Goal: Task Accomplishment & Management: Manage account settings

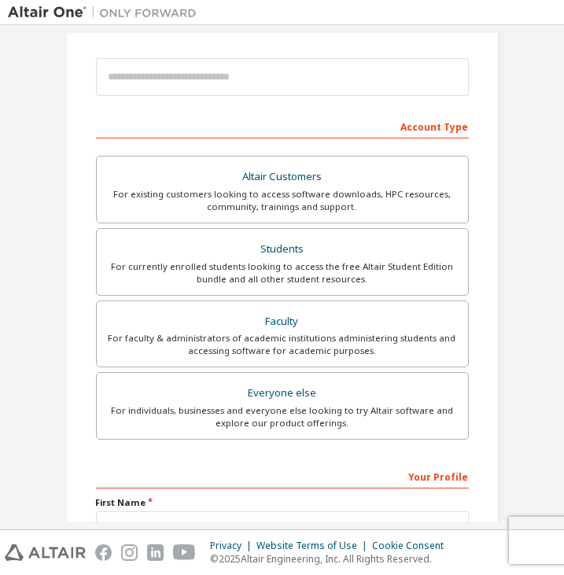
scroll to position [186, 0]
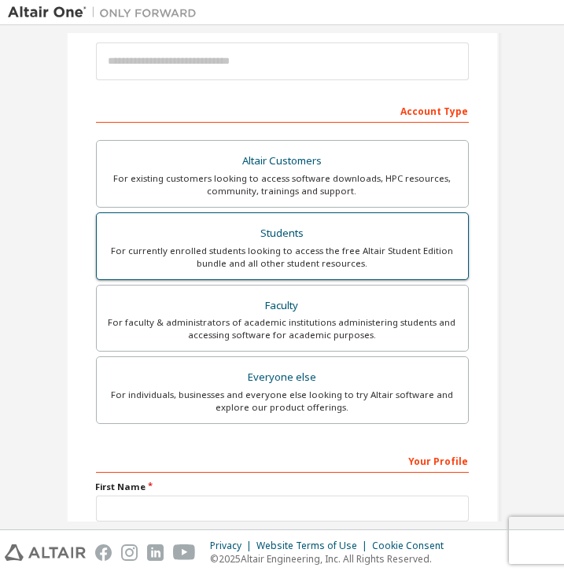
click at [216, 256] on div "For currently enrolled students looking to access the free Altair Student Editi…" at bounding box center [282, 257] width 352 height 25
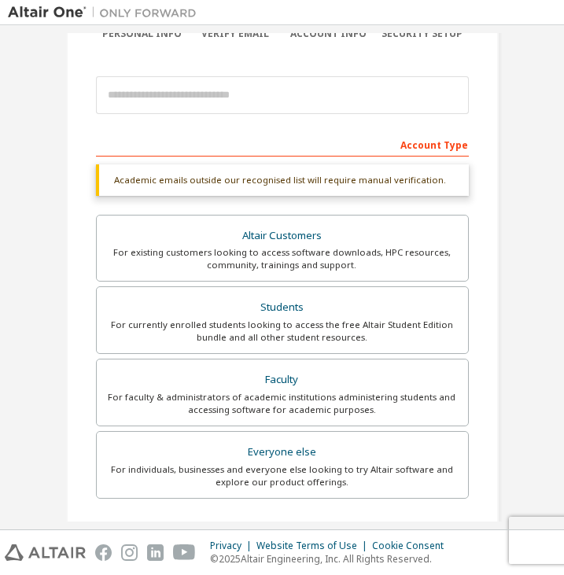
scroll to position [147, 0]
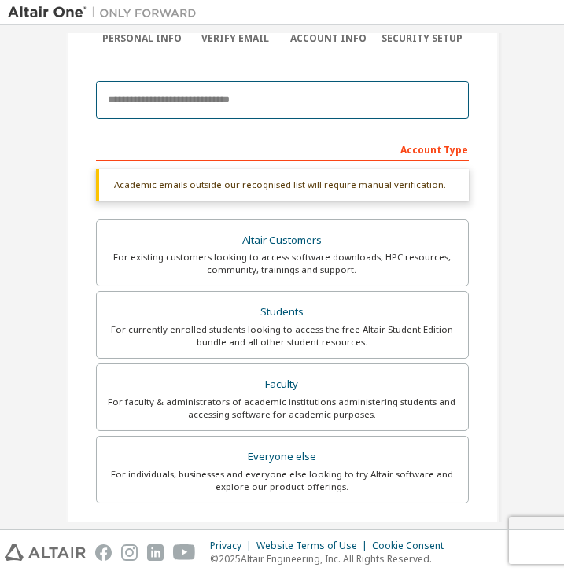
click at [173, 82] on input "email" at bounding box center [282, 100] width 373 height 38
type input "**********"
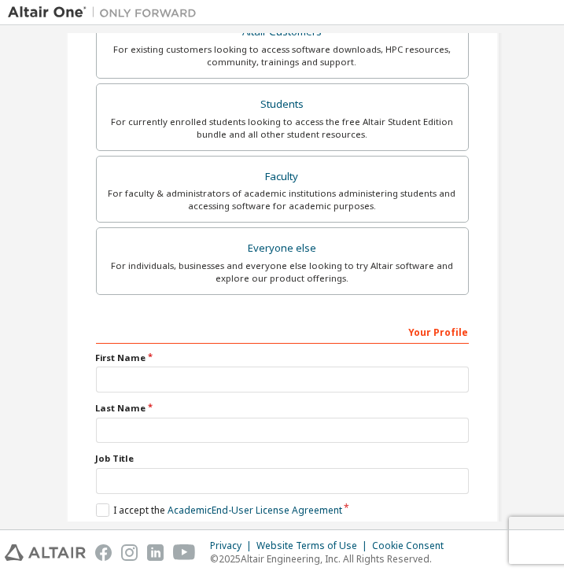
scroll to position [391, 0]
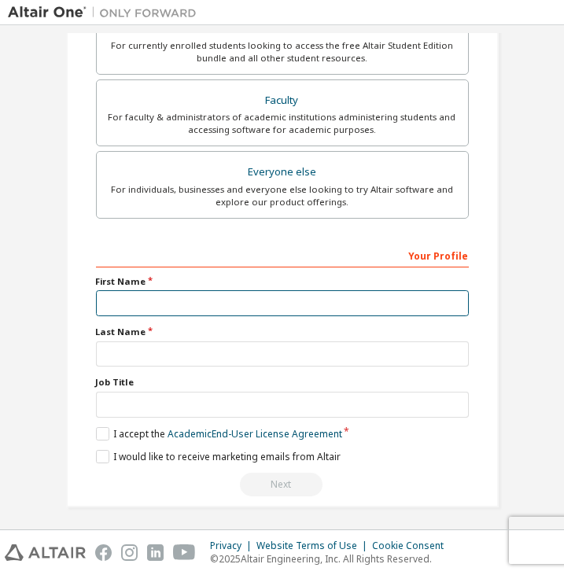
click at [137, 297] on input "text" at bounding box center [282, 303] width 373 height 26
type input "******"
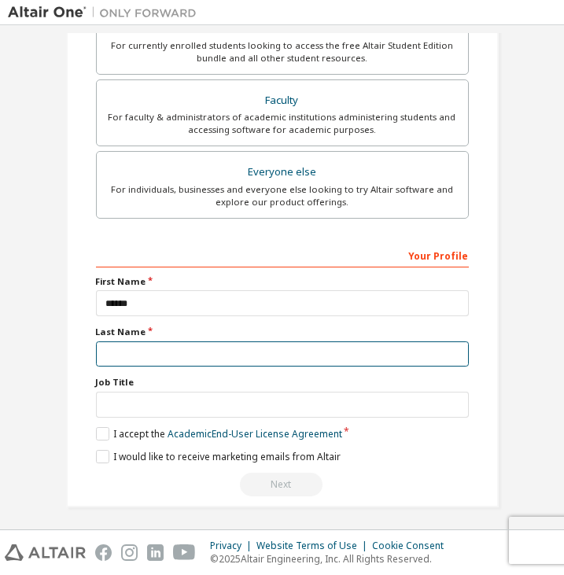
click at [152, 352] on input "text" at bounding box center [282, 354] width 373 height 26
type input "**********"
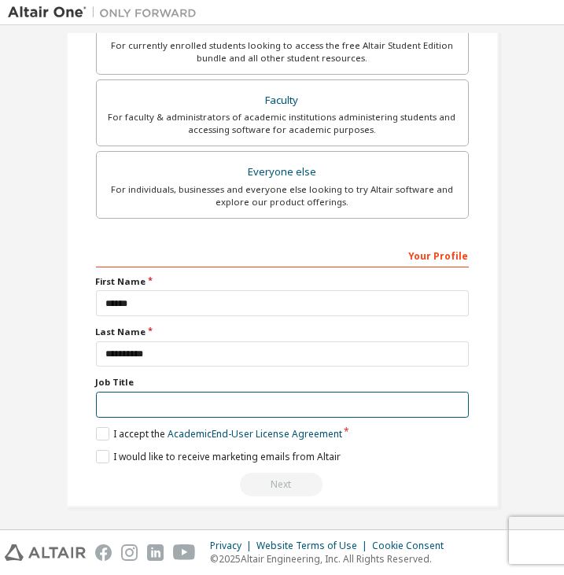
click at [132, 398] on input "text" at bounding box center [282, 405] width 373 height 26
type input "*******"
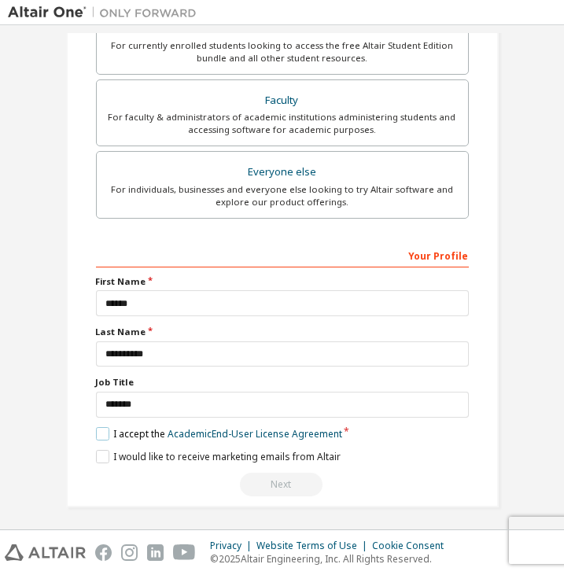
click at [98, 429] on label "I accept the Academic End-User License Agreement" at bounding box center [219, 433] width 246 height 13
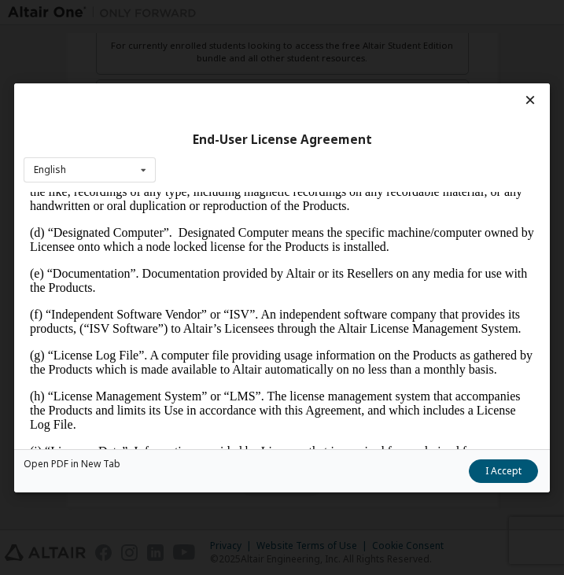
scroll to position [611, 0]
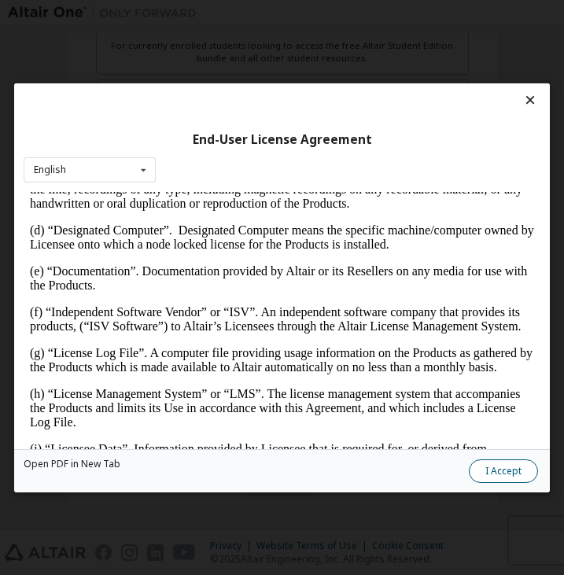
click at [504, 467] on button "I Accept" at bounding box center [503, 471] width 69 height 24
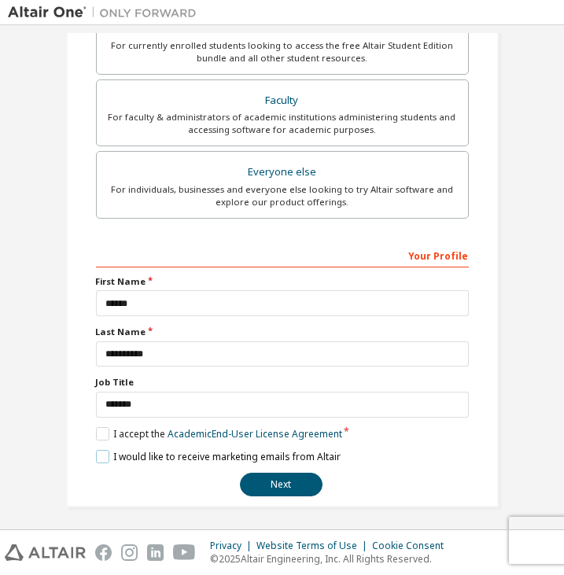
click at [99, 453] on label "I would like to receive marketing emails from Altair" at bounding box center [218, 456] width 245 height 13
click at [296, 482] on button "Next" at bounding box center [281, 485] width 83 height 24
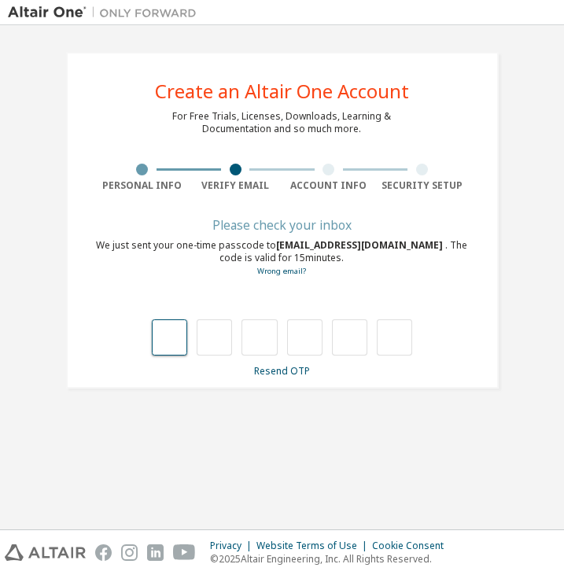
click at [172, 345] on input "text" at bounding box center [169, 337] width 35 height 36
type input "*"
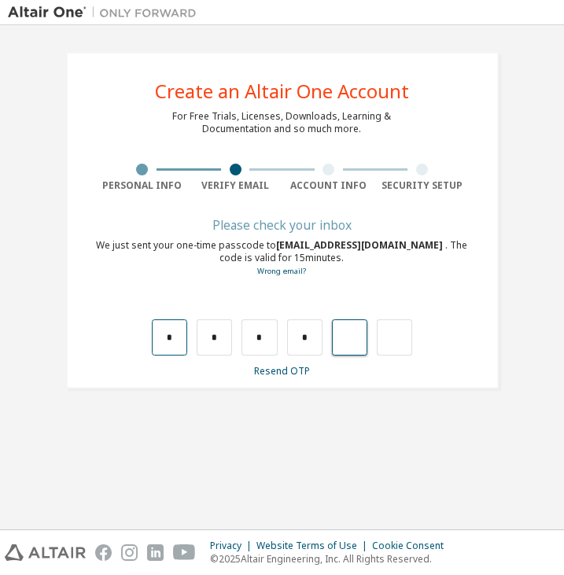
type input "*"
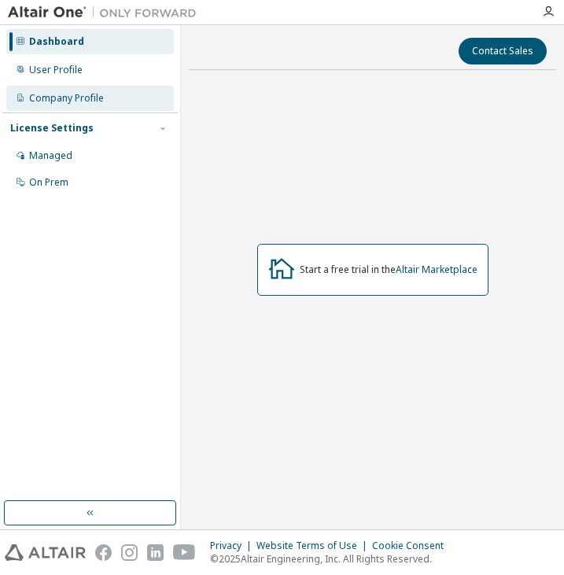
click at [58, 105] on div "Company Profile" at bounding box center [90, 98] width 168 height 25
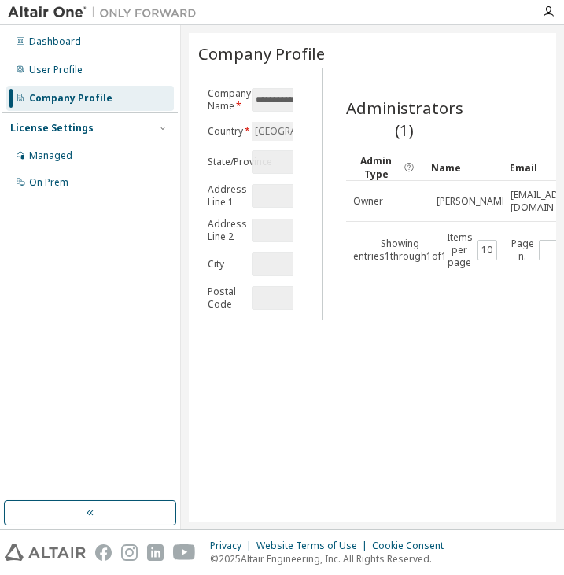
scroll to position [0, 9]
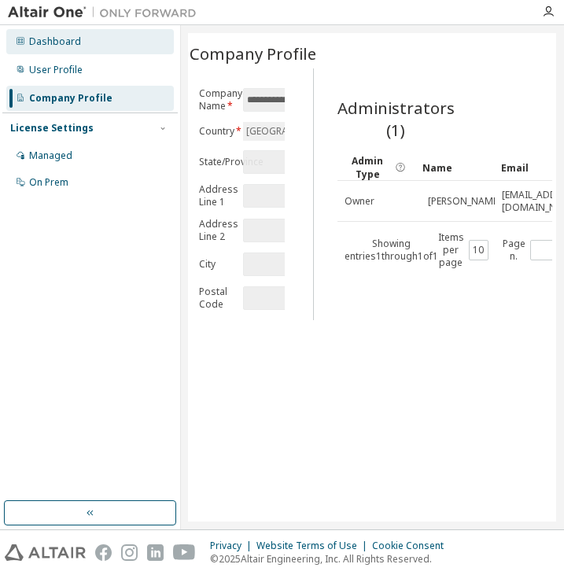
click at [61, 42] on div "Dashboard" at bounding box center [55, 41] width 52 height 13
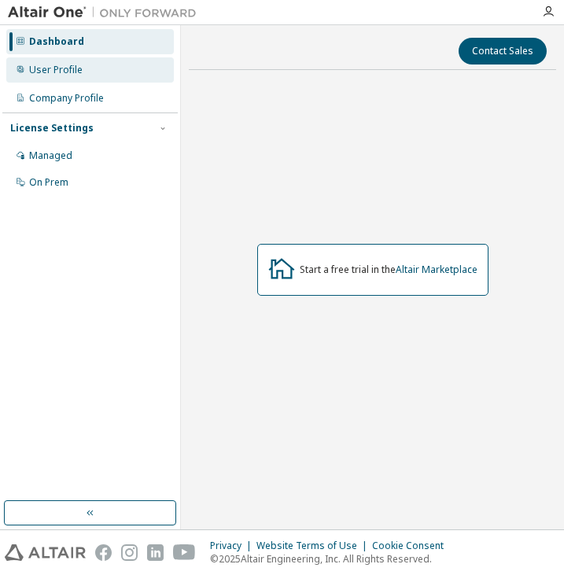
click at [61, 65] on div "User Profile" at bounding box center [55, 70] width 53 height 13
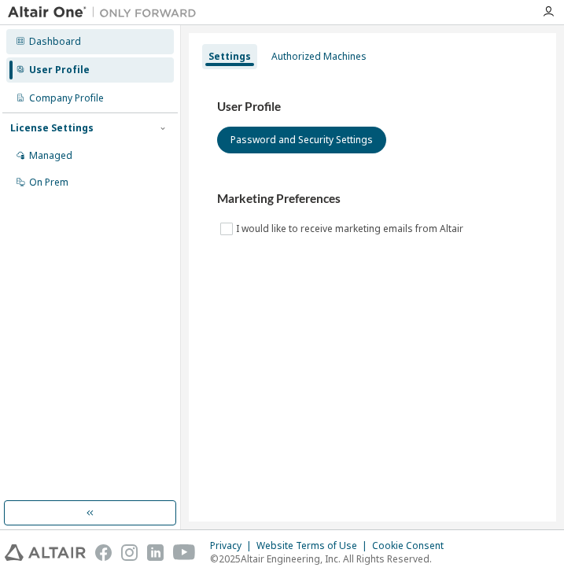
click at [50, 39] on div "Dashboard" at bounding box center [55, 41] width 52 height 13
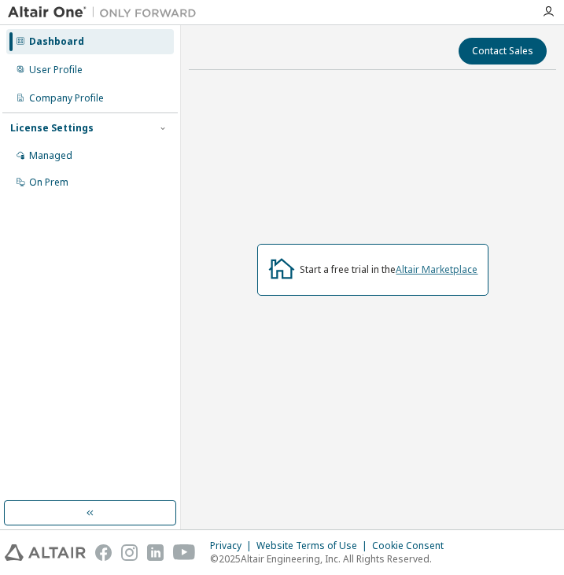
click at [431, 271] on link "Altair Marketplace" at bounding box center [438, 269] width 82 height 13
